Goal: Find specific page/section: Find specific page/section

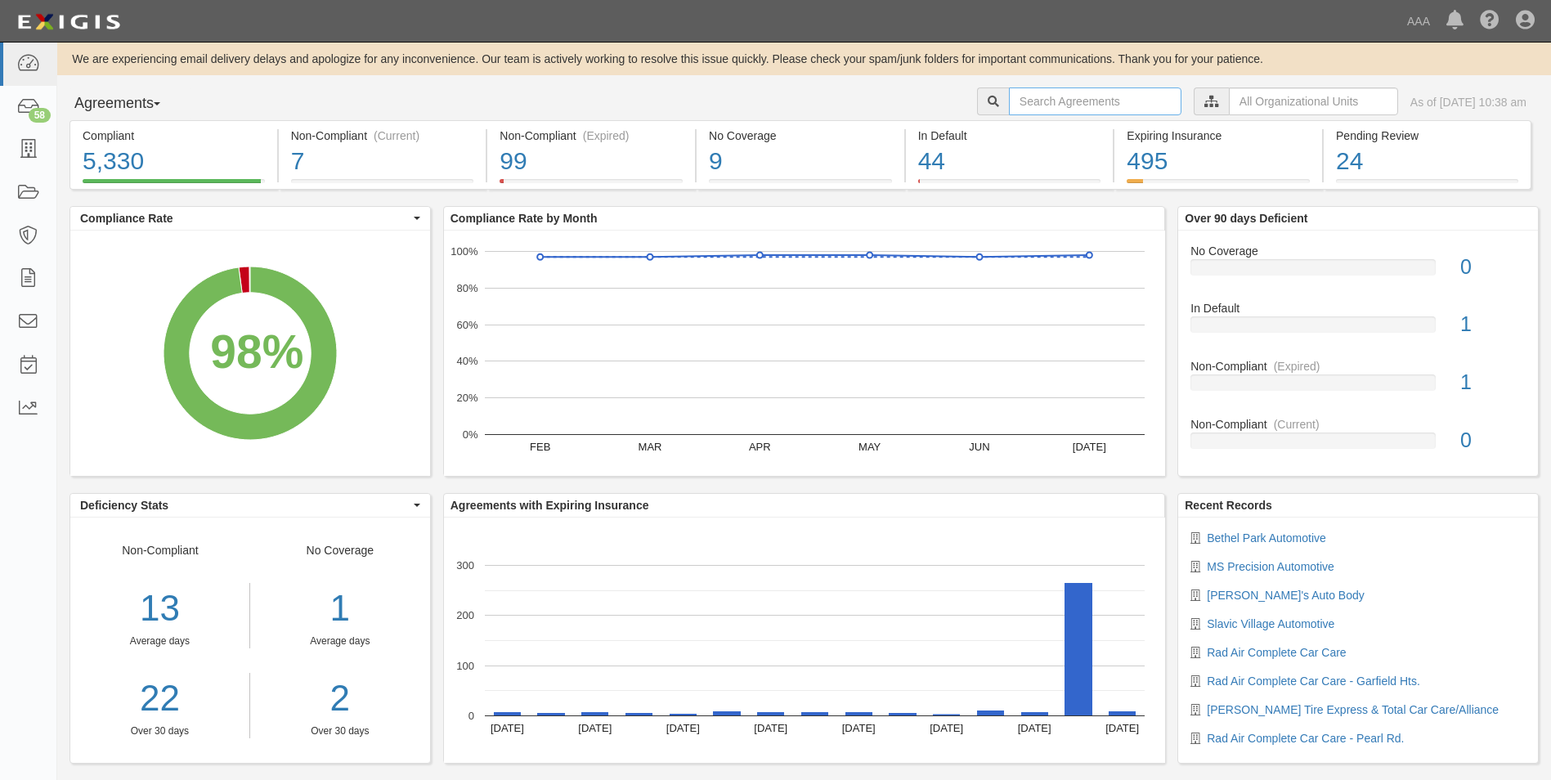
click at [1016, 100] on input "text" at bounding box center [1095, 101] width 173 height 28
click at [160, 102] on span "button" at bounding box center [157, 103] width 7 height 3
click at [107, 135] on link "Parties" at bounding box center [134, 137] width 129 height 21
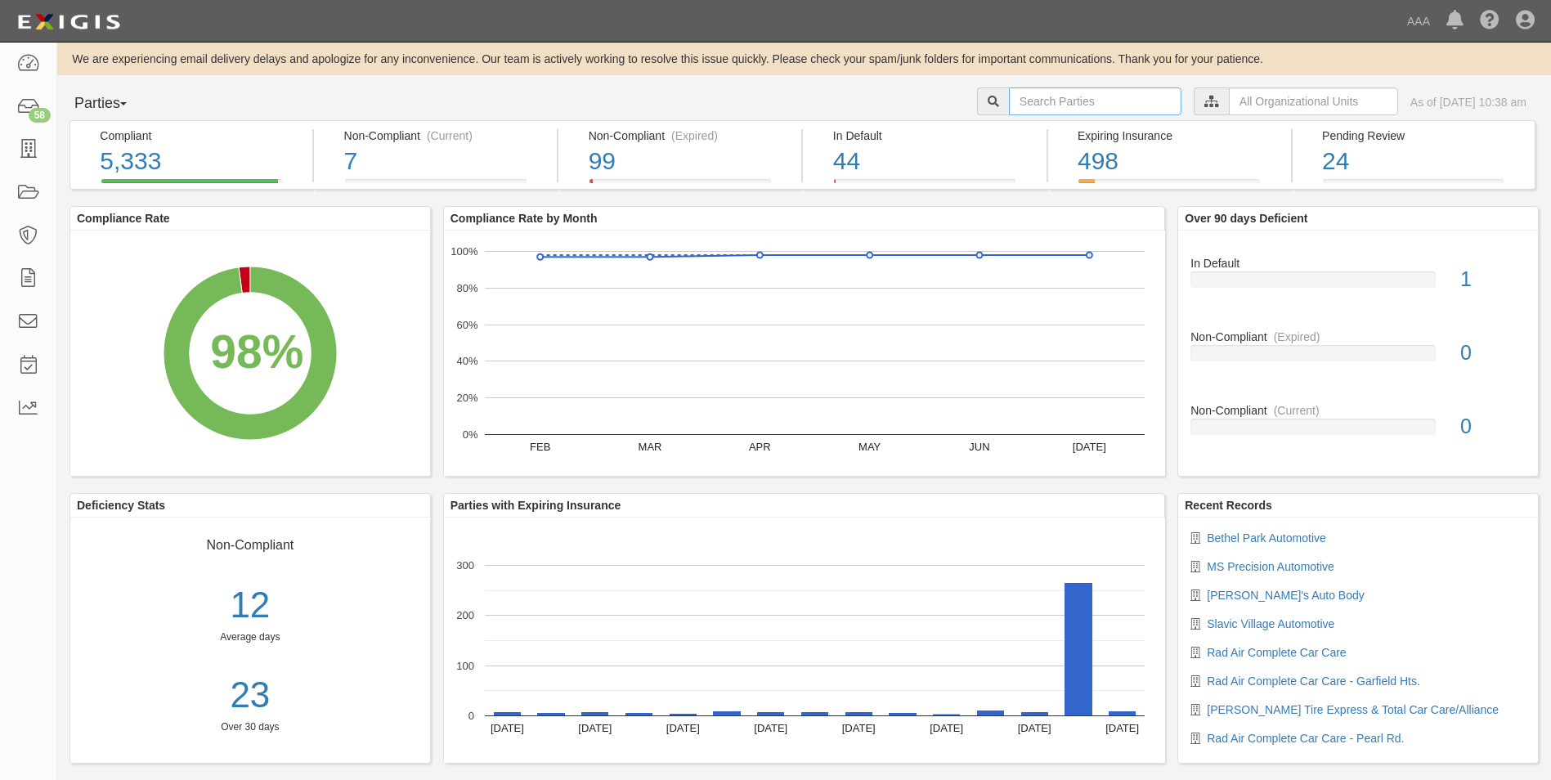
click at [1009, 109] on input "text" at bounding box center [1095, 101] width 173 height 28
type input "10380"
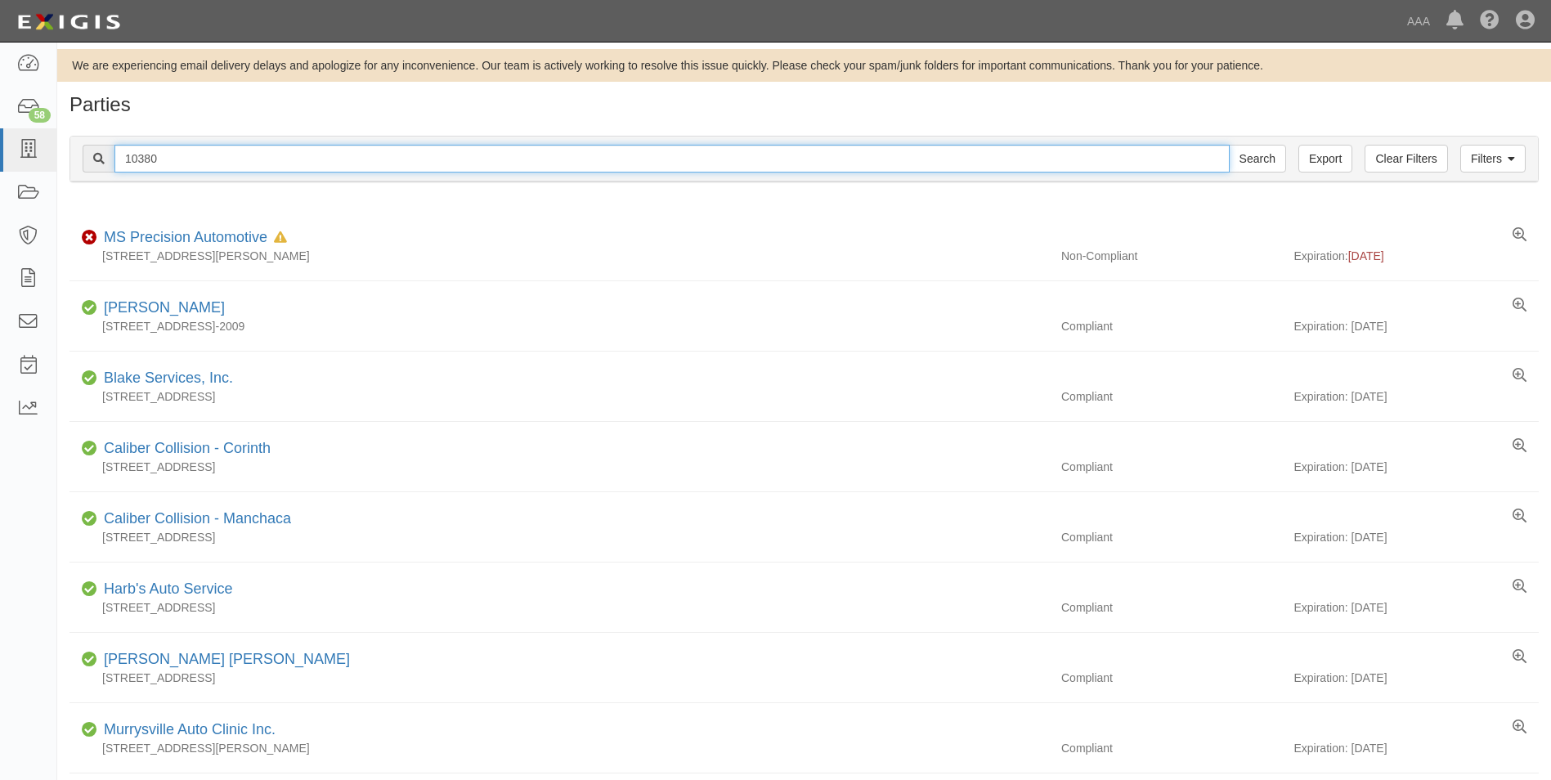
drag, startPoint x: 128, startPoint y: 159, endPoint x: 101, endPoint y: 160, distance: 27.8
click at [101, 160] on div "10380 Search" at bounding box center [685, 159] width 1204 height 28
type input "20761"
click at [1229, 145] on input "Search" at bounding box center [1257, 159] width 57 height 28
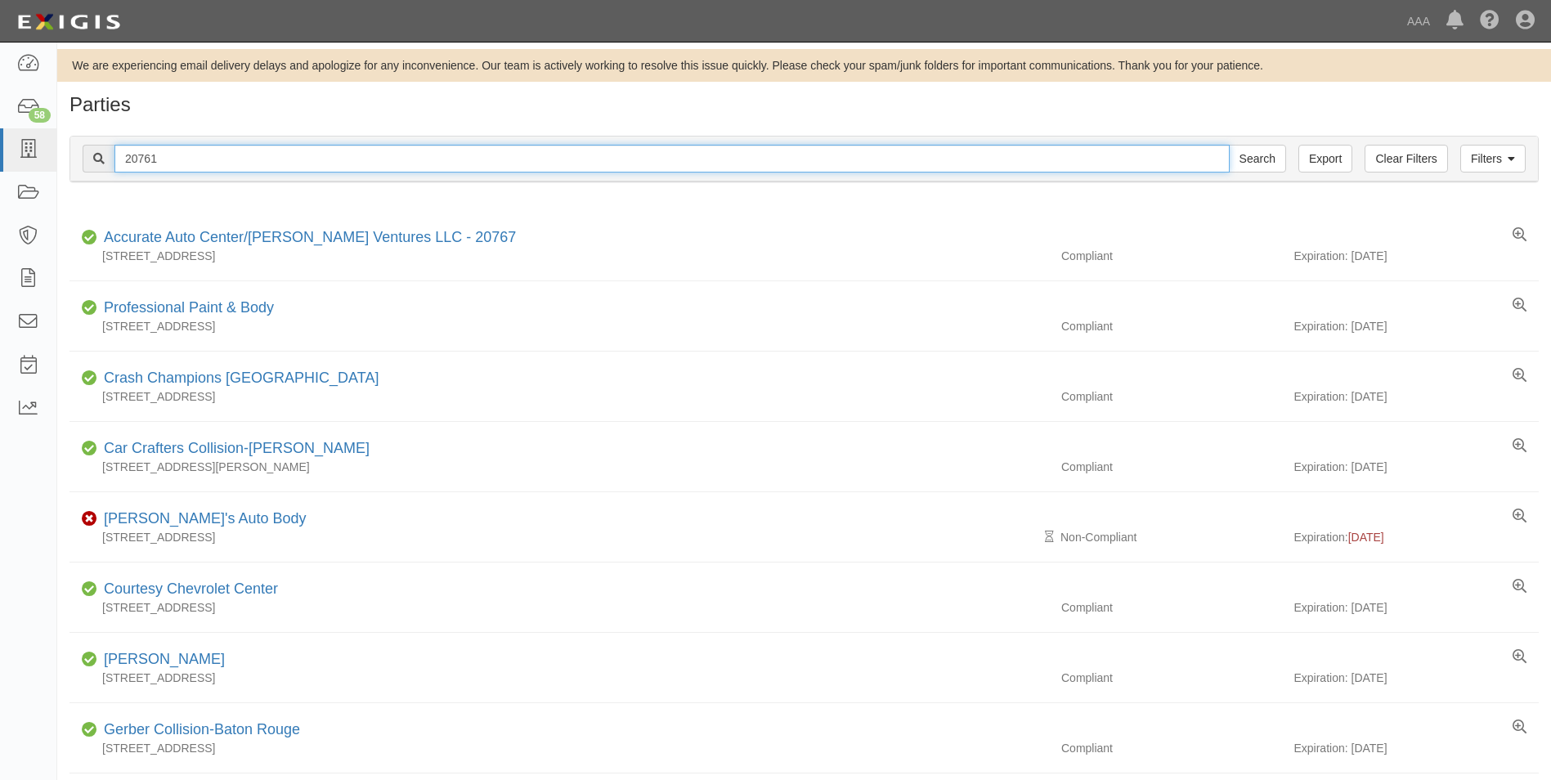
drag, startPoint x: 166, startPoint y: 159, endPoint x: 97, endPoint y: 161, distance: 68.7
click at [97, 161] on div "20761 Search" at bounding box center [685, 159] width 1204 height 28
type input "10158"
click at [1229, 145] on input "Search" at bounding box center [1257, 159] width 57 height 28
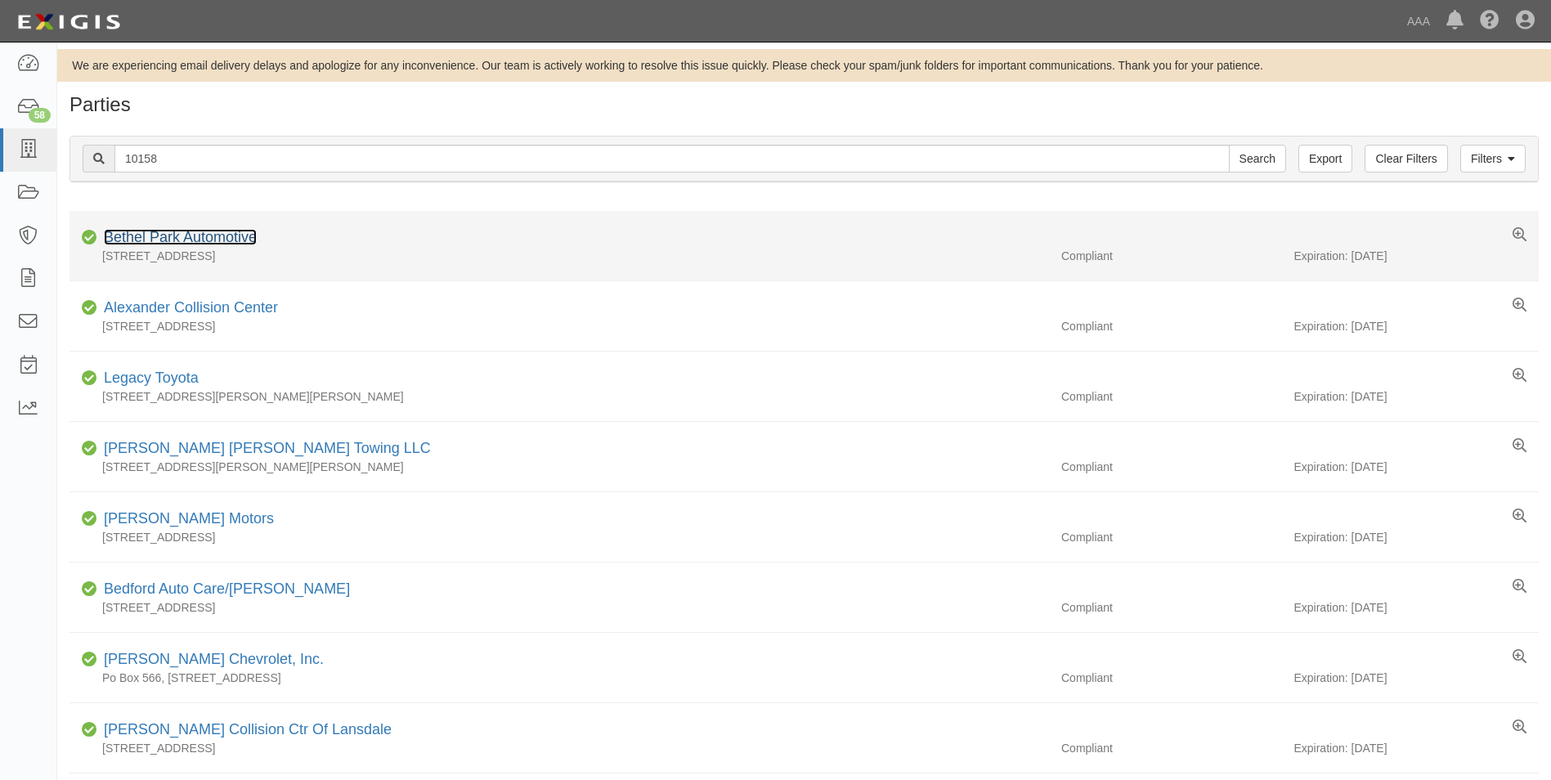
click at [129, 235] on link "Bethel Park Automotive" at bounding box center [180, 237] width 153 height 16
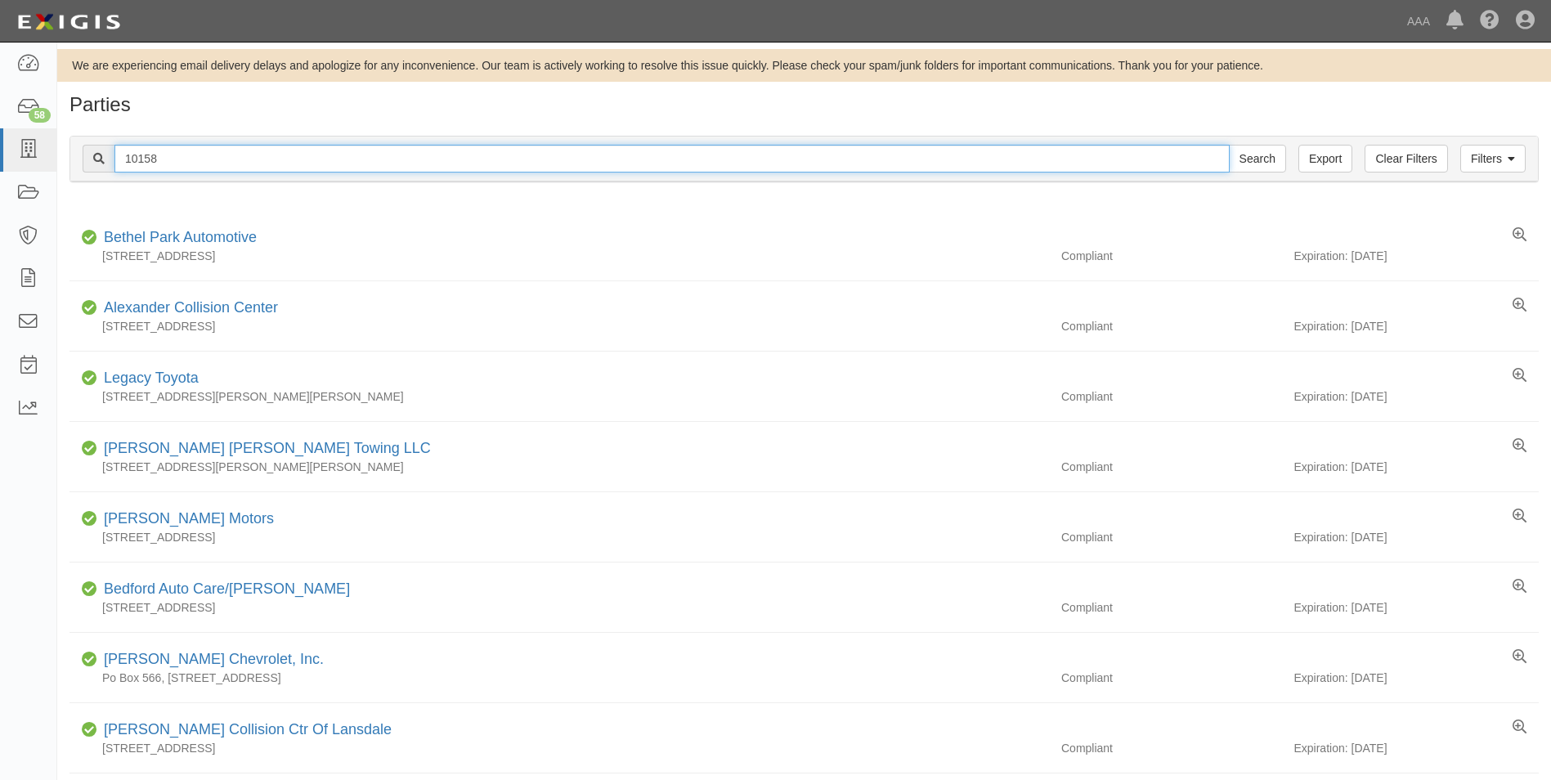
drag, startPoint x: 172, startPoint y: 155, endPoint x: 114, endPoint y: 155, distance: 58.1
click at [114, 155] on div "10158 Search" at bounding box center [685, 159] width 1204 height 28
type input "10290"
click at [1229, 145] on input "Search" at bounding box center [1257, 159] width 57 height 28
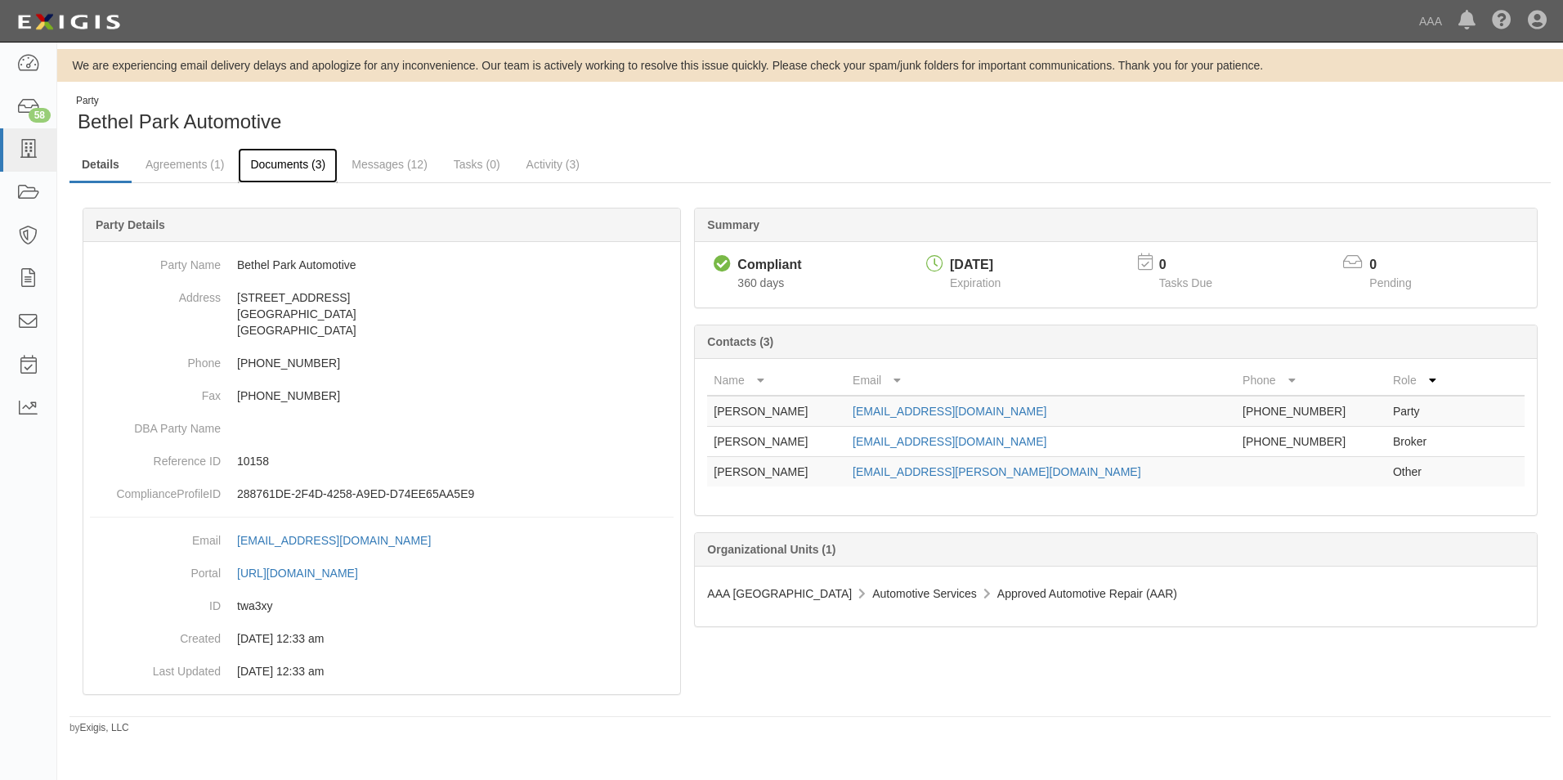
click at [280, 164] on link "Documents (3)" at bounding box center [288, 165] width 100 height 35
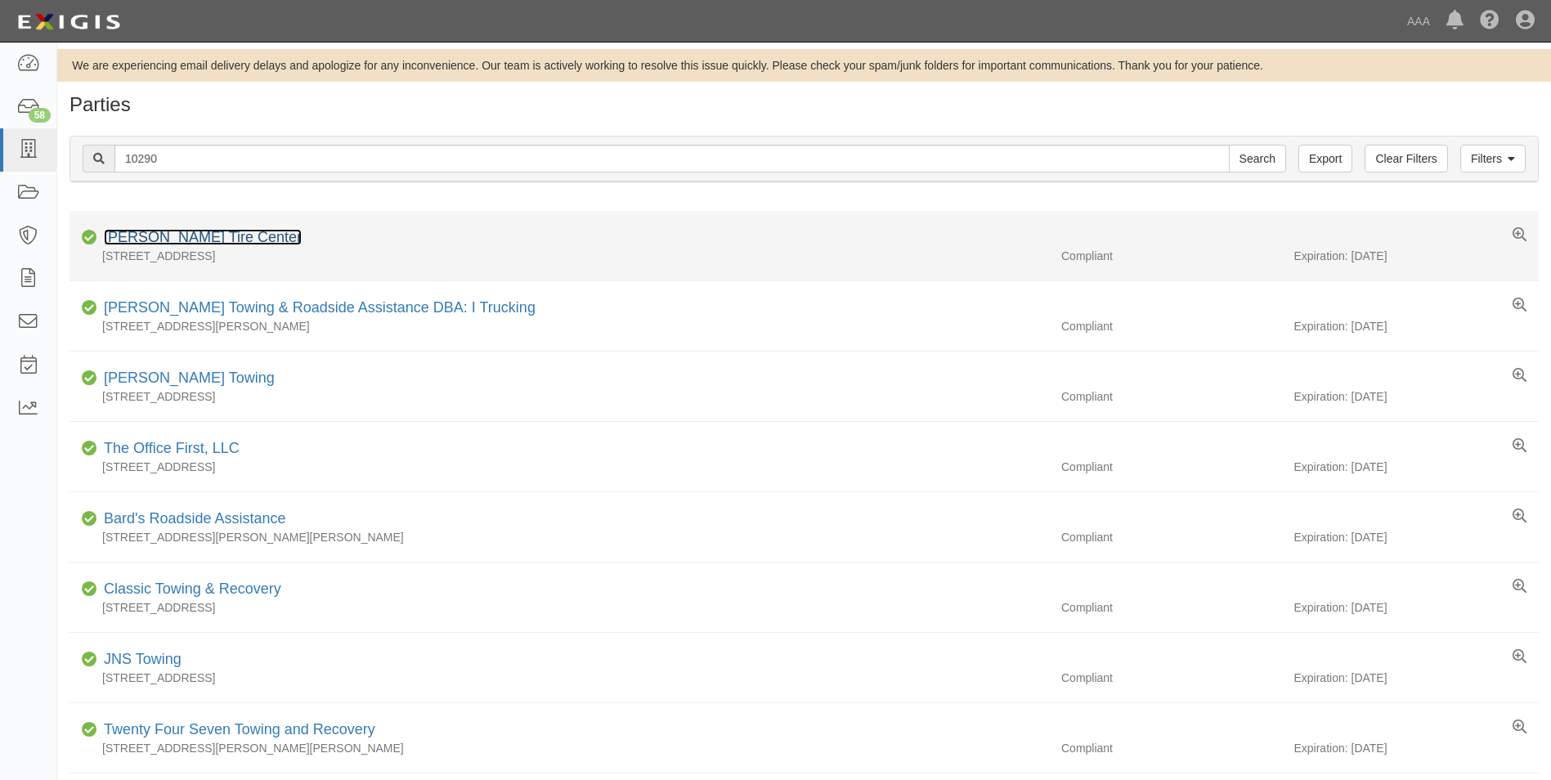
click at [150, 236] on link "[PERSON_NAME] Tire Center" at bounding box center [203, 237] width 198 height 16
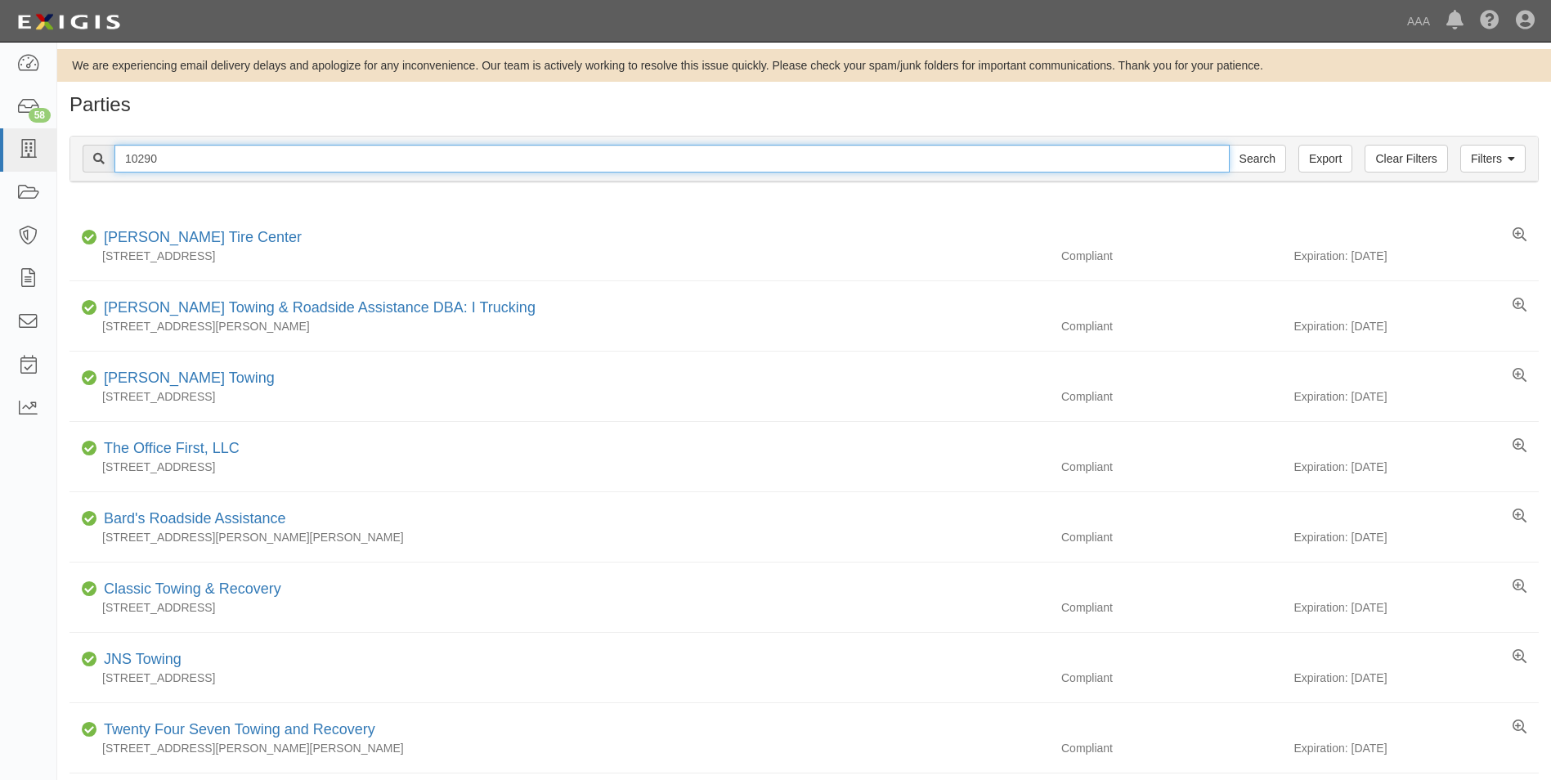
drag, startPoint x: 159, startPoint y: 156, endPoint x: 90, endPoint y: 153, distance: 68.8
click at [90, 153] on div "10290 Search" at bounding box center [685, 159] width 1204 height 28
type input "20761"
click at [1229, 145] on input "Search" at bounding box center [1257, 159] width 57 height 28
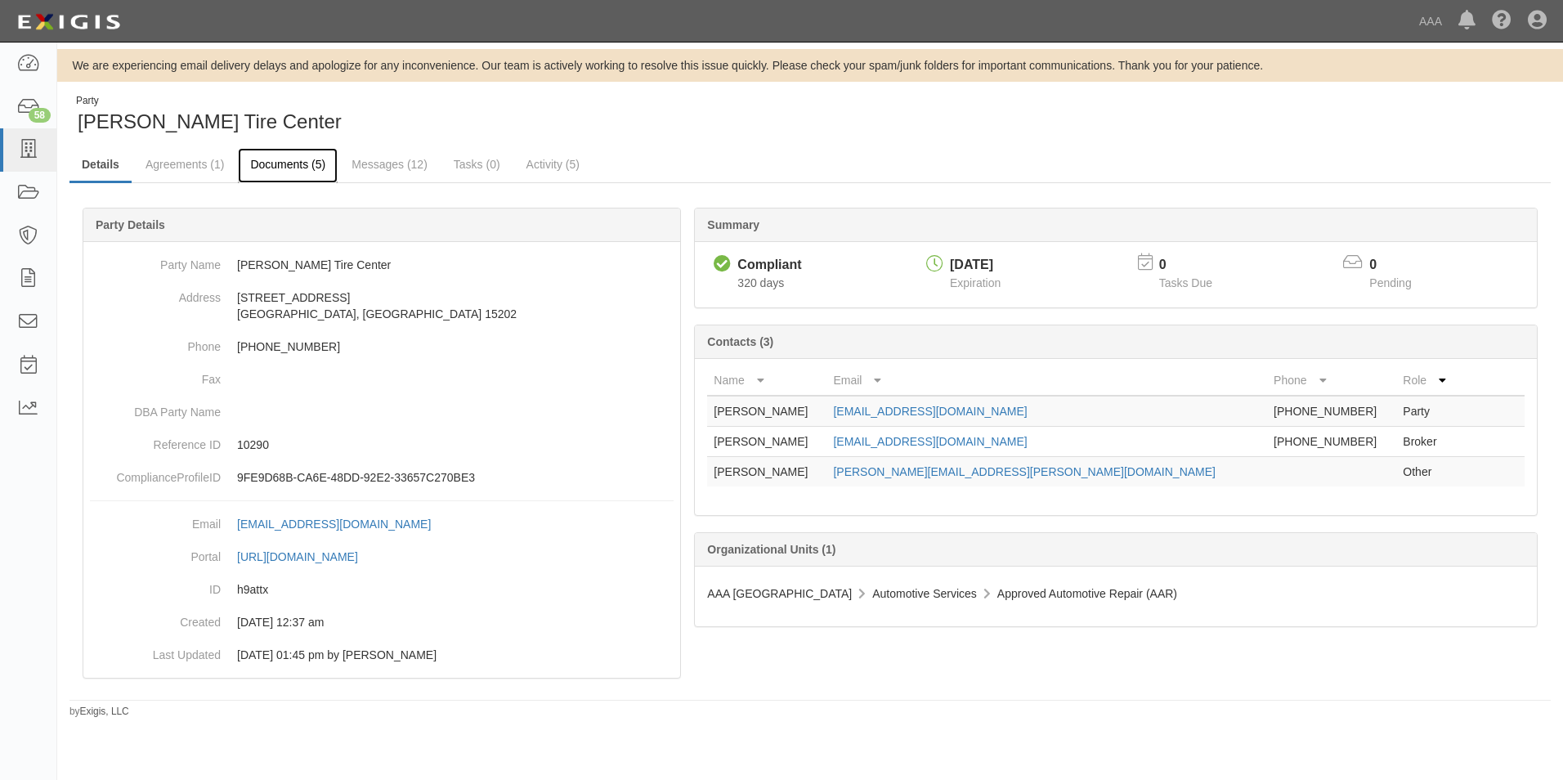
click at [271, 160] on link "Documents (5)" at bounding box center [288, 165] width 100 height 35
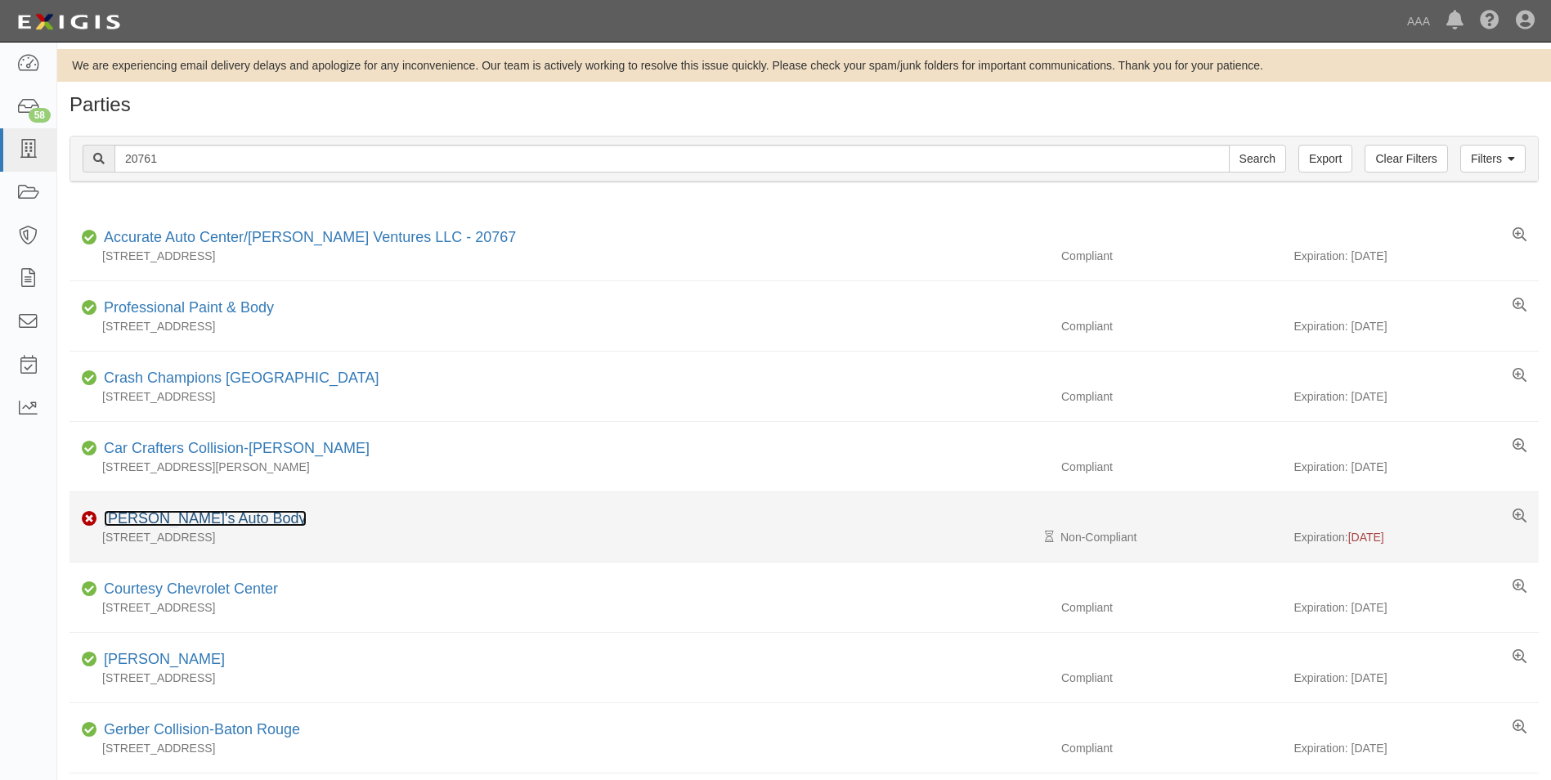
click at [160, 518] on link "[PERSON_NAME]'s Auto Body" at bounding box center [205, 518] width 203 height 16
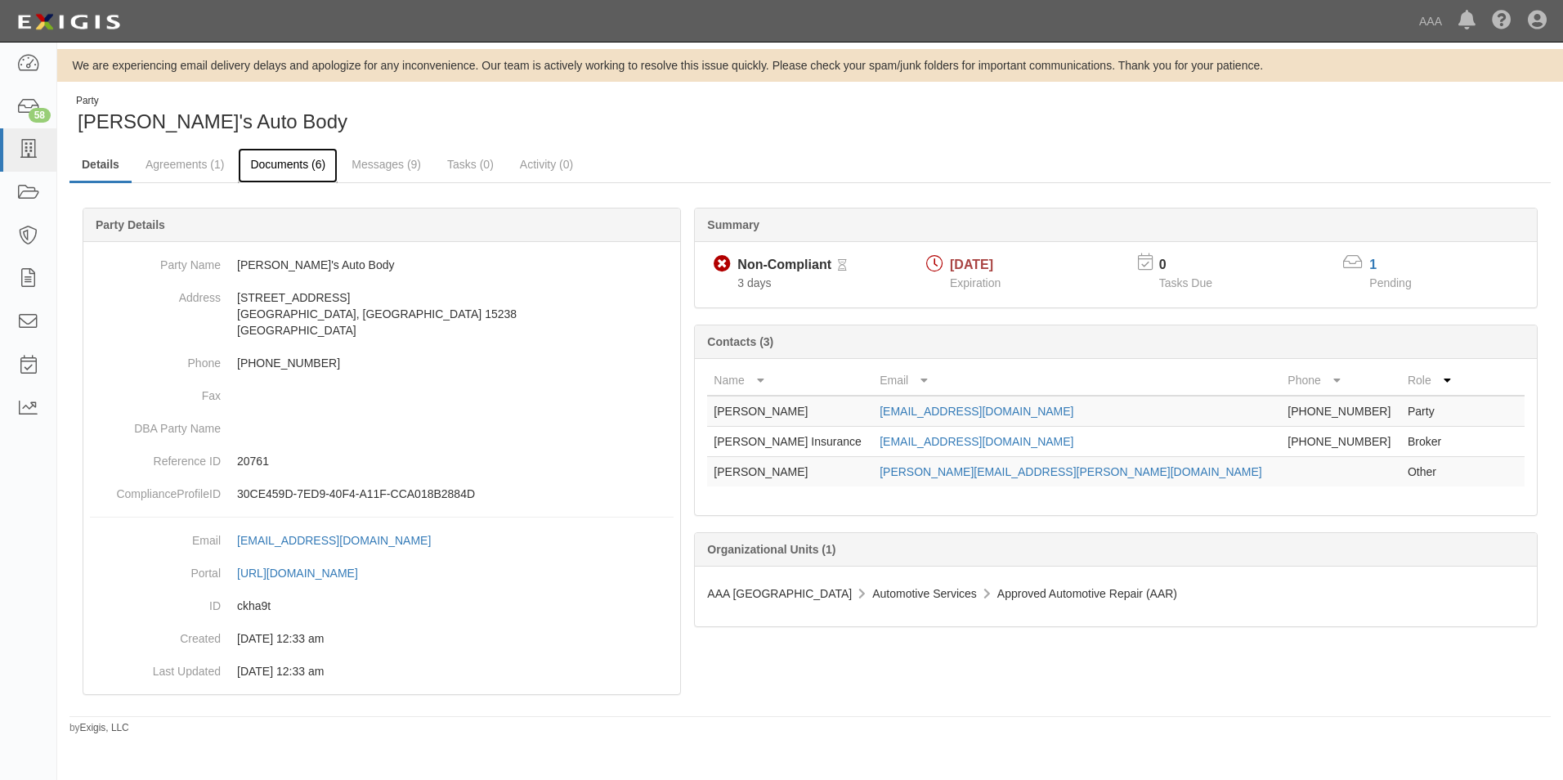
click at [269, 161] on link "Documents (6)" at bounding box center [288, 165] width 100 height 35
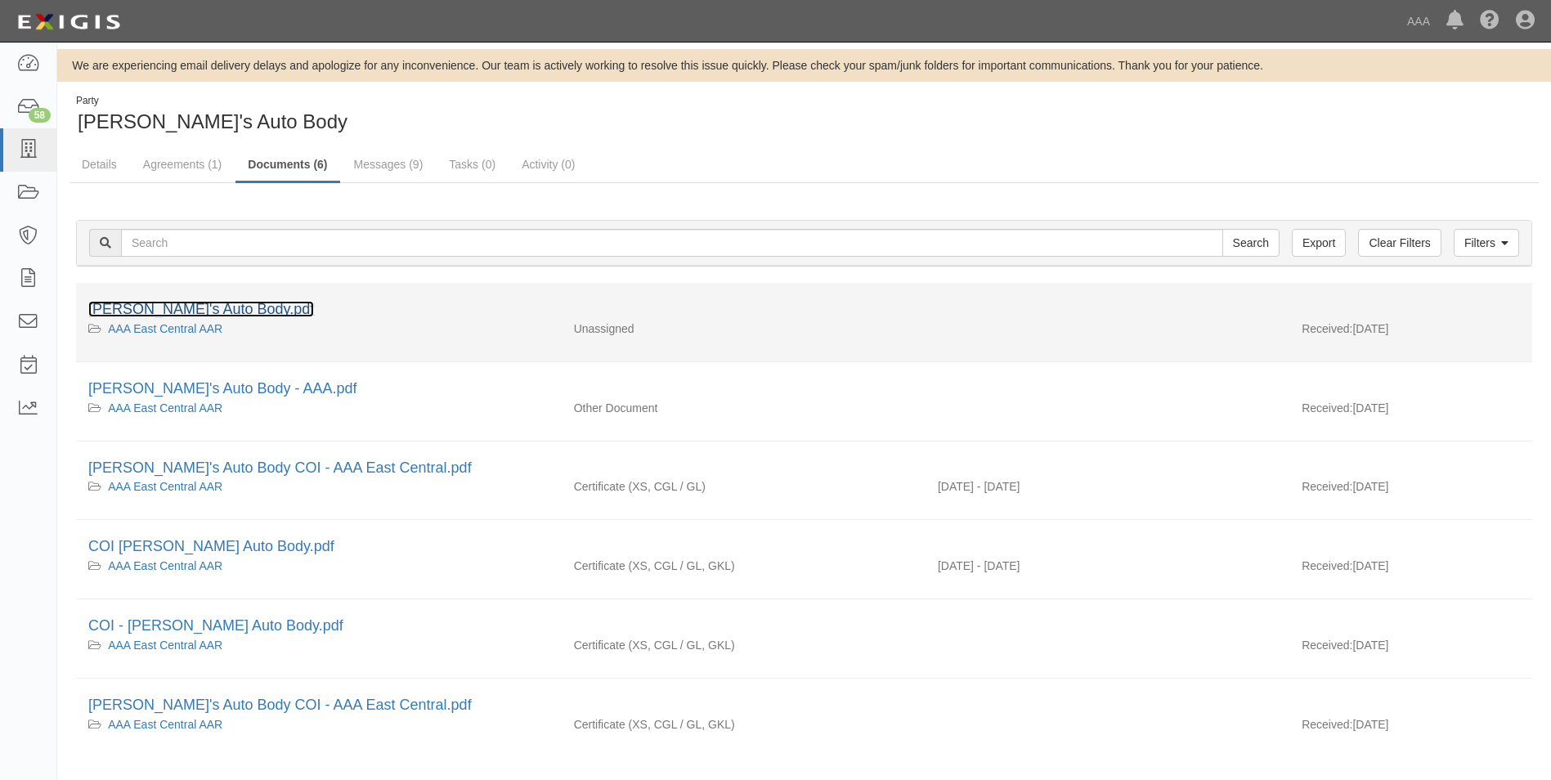
click at [140, 307] on link "[PERSON_NAME]'s Auto Body.pdf" at bounding box center [201, 309] width 226 height 16
